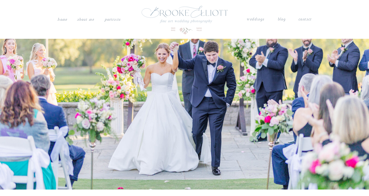
click at [259, 18] on nav "weddings" at bounding box center [256, 19] width 18 height 7
click at [257, 19] on nav "weddings" at bounding box center [256, 19] width 18 height 7
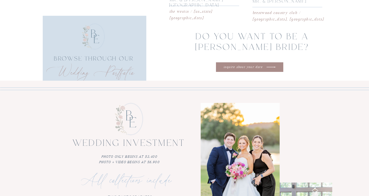
scroll to position [1118, 0]
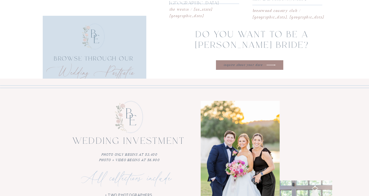
click at [257, 66] on nav "inquire about your date" at bounding box center [243, 64] width 42 height 5
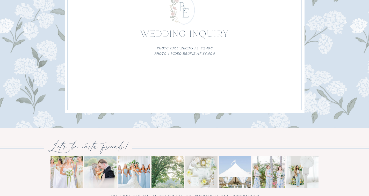
scroll to position [348, 0]
